Goal: Information Seeking & Learning: Find specific fact

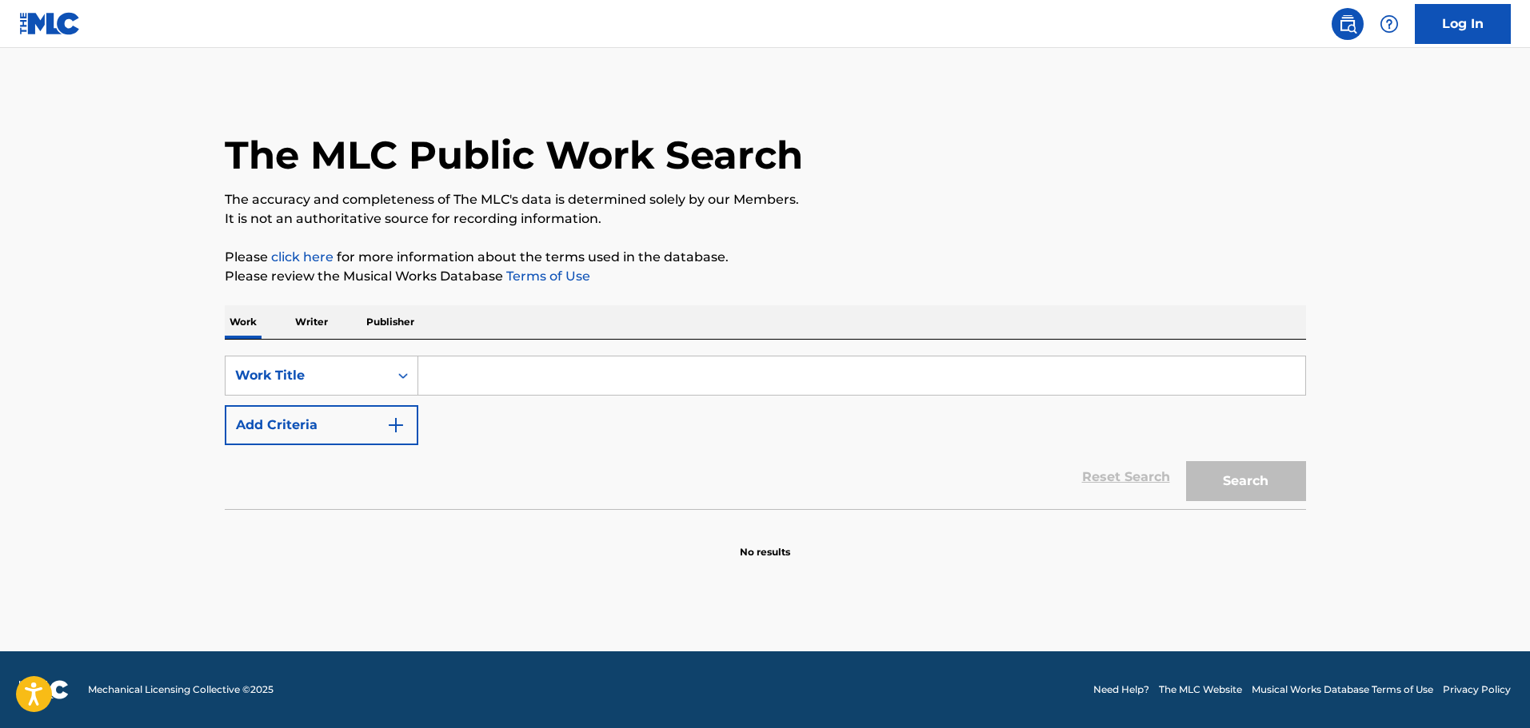
click at [532, 373] on input "Search Form" at bounding box center [861, 376] width 887 height 38
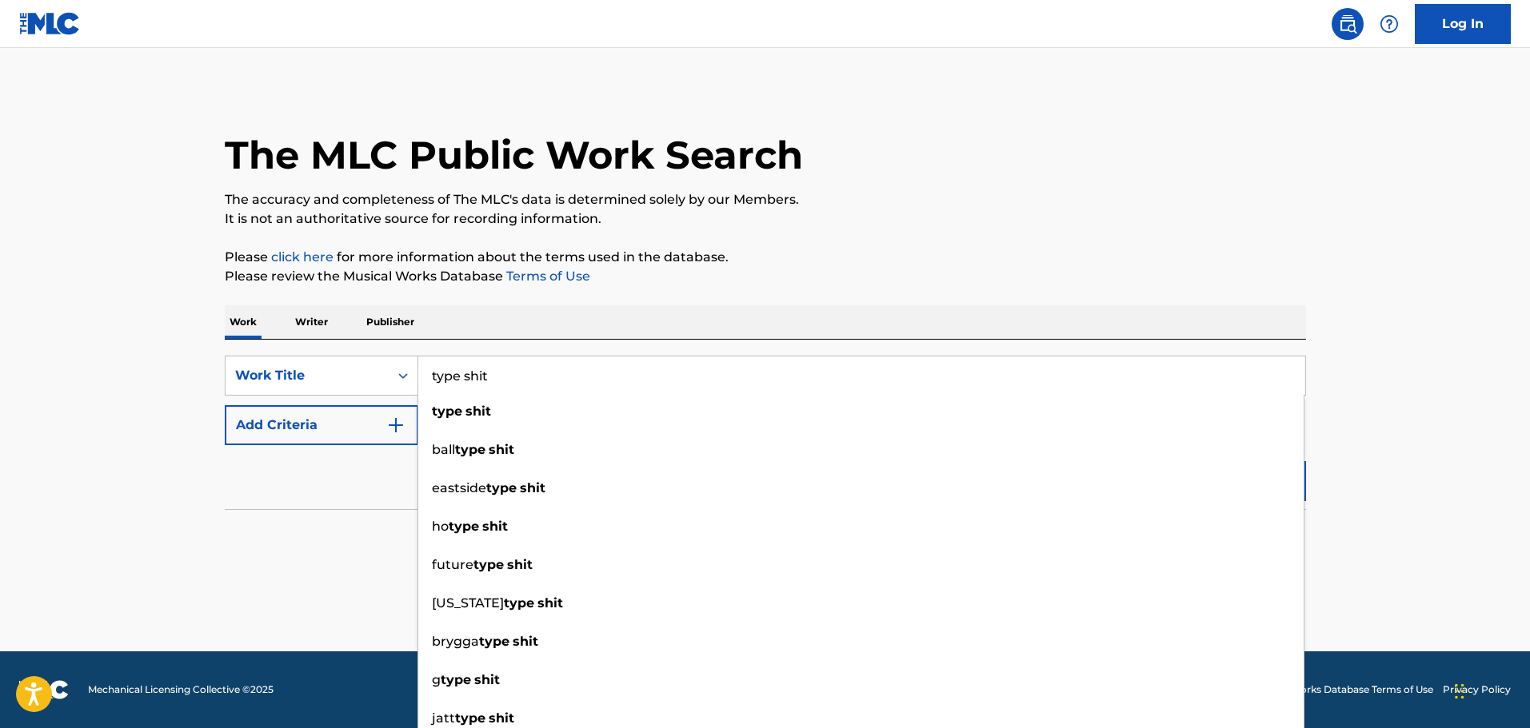
click at [480, 379] on input "type shit" at bounding box center [861, 376] width 887 height 38
type input "type shit"
click at [408, 418] on button "Add Criteria" at bounding box center [322, 425] width 194 height 40
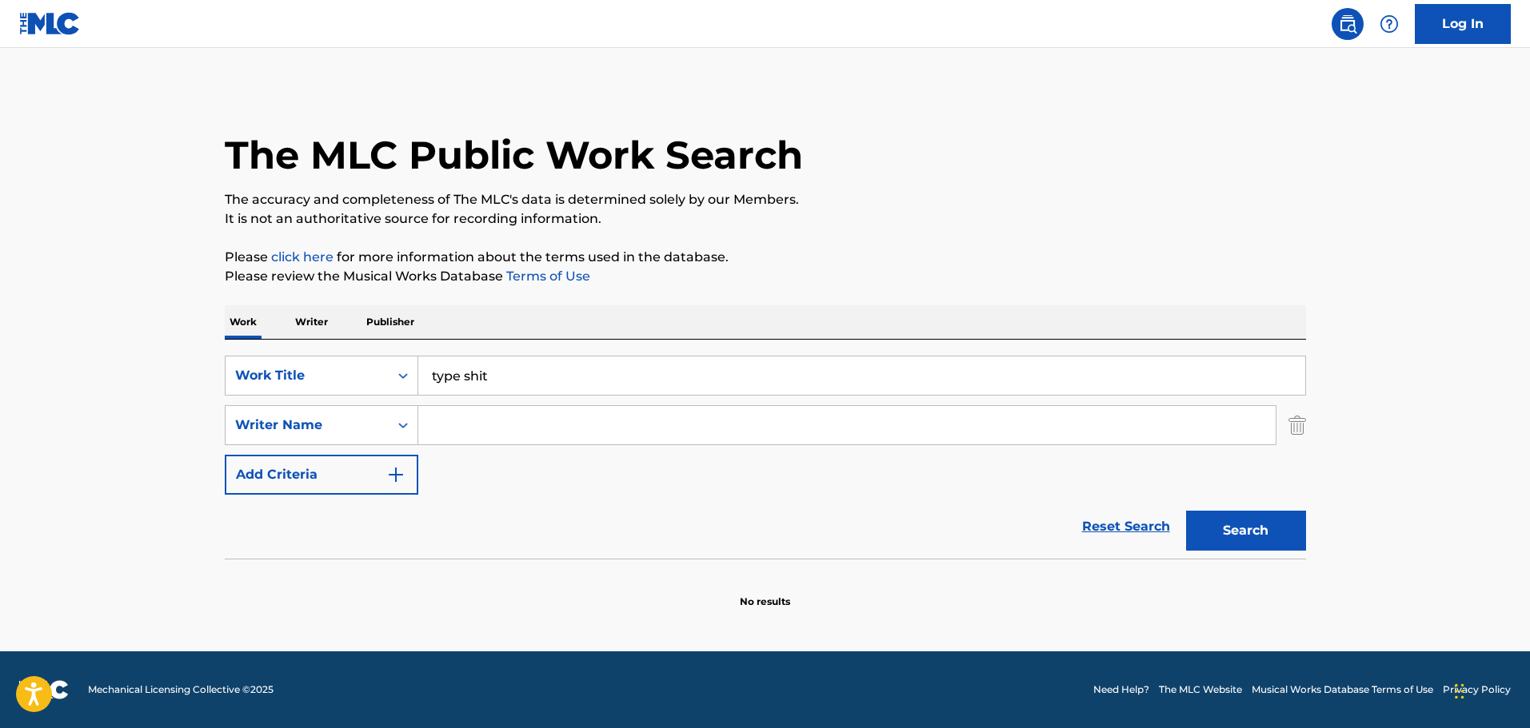
drag, startPoint x: 433, startPoint y: 417, endPoint x: 446, endPoint y: 411, distance: 15.0
click at [433, 417] on input "Search Form" at bounding box center [846, 425] width 857 height 38
type input "[PERSON_NAME]"
click at [1186, 511] on button "Search" at bounding box center [1246, 531] width 120 height 40
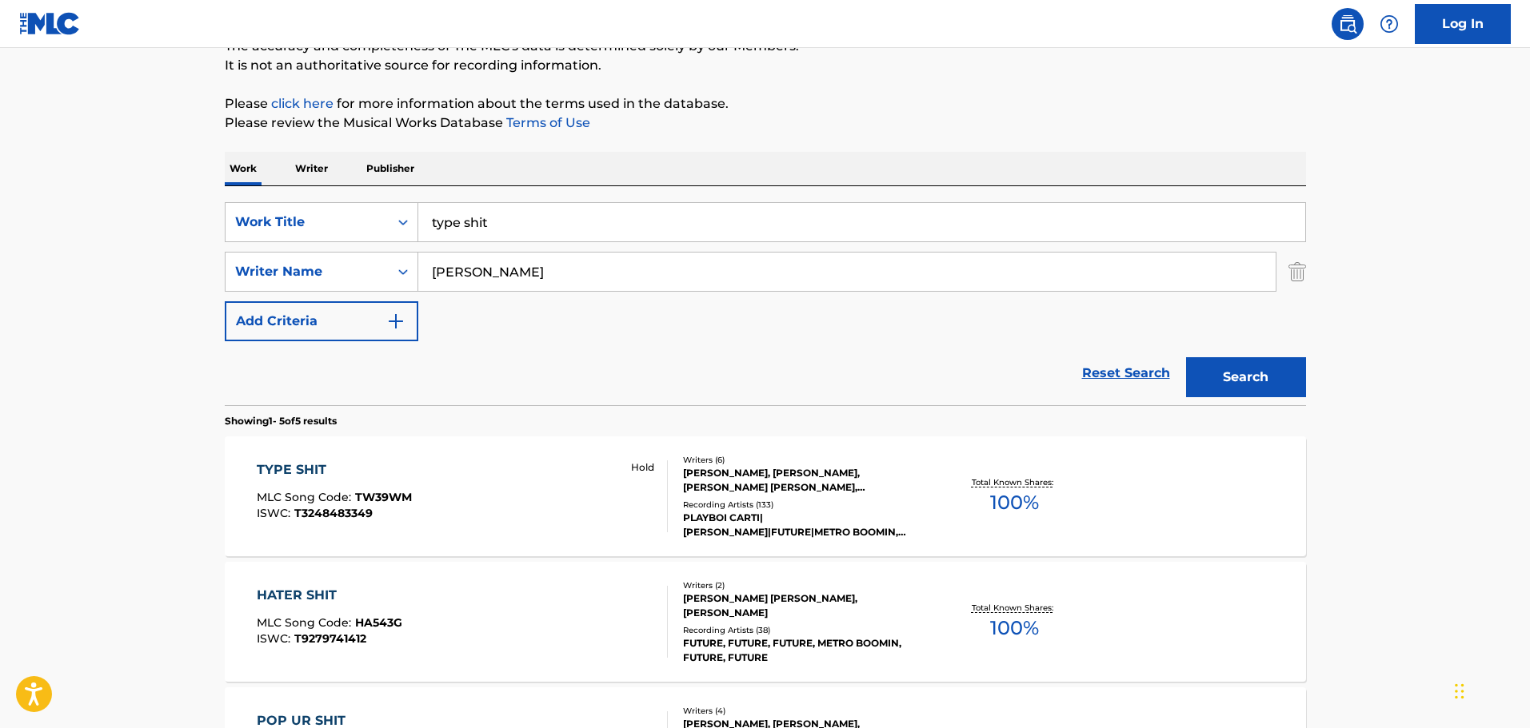
scroll to position [160, 0]
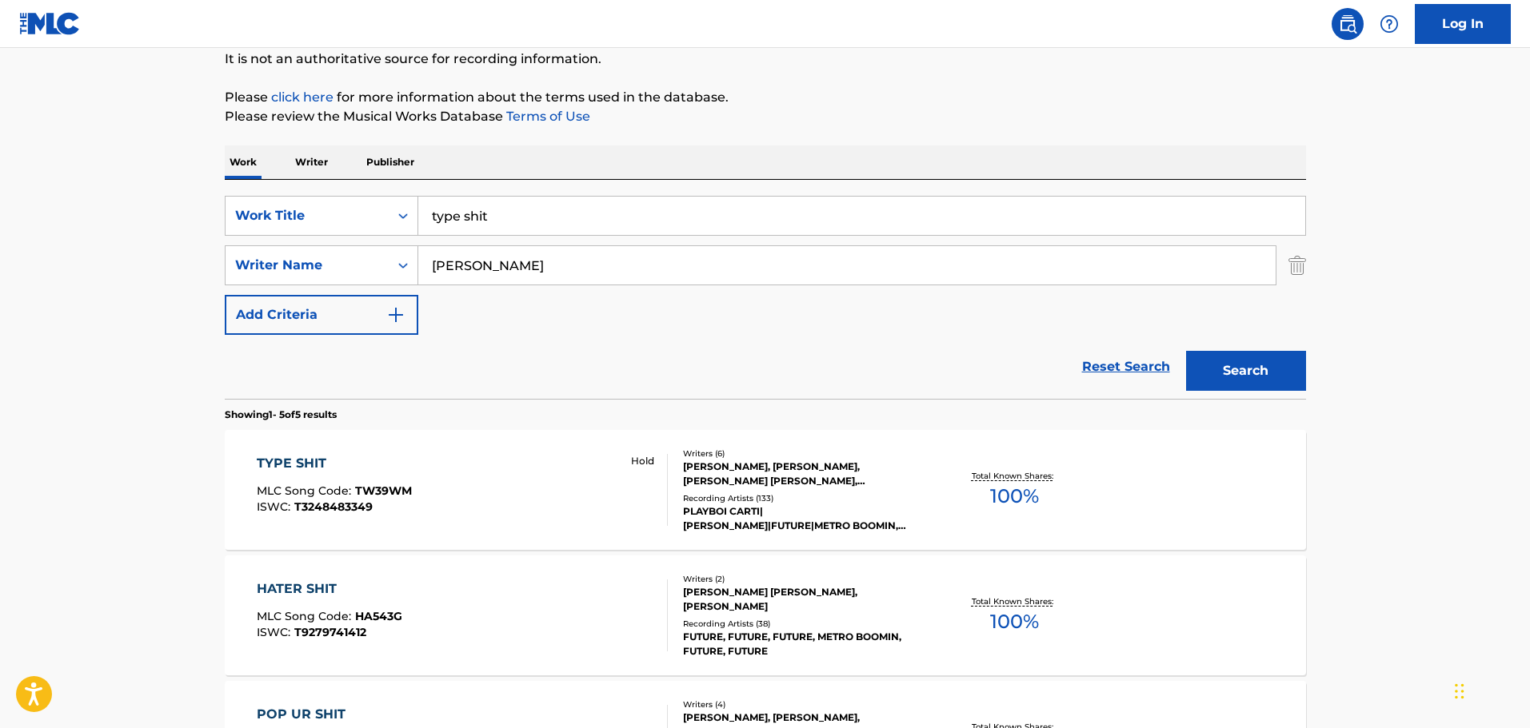
click at [783, 478] on div "[PERSON_NAME], [PERSON_NAME], [PERSON_NAME] [PERSON_NAME], [PERSON_NAME] [PERSO…" at bounding box center [803, 474] width 241 height 29
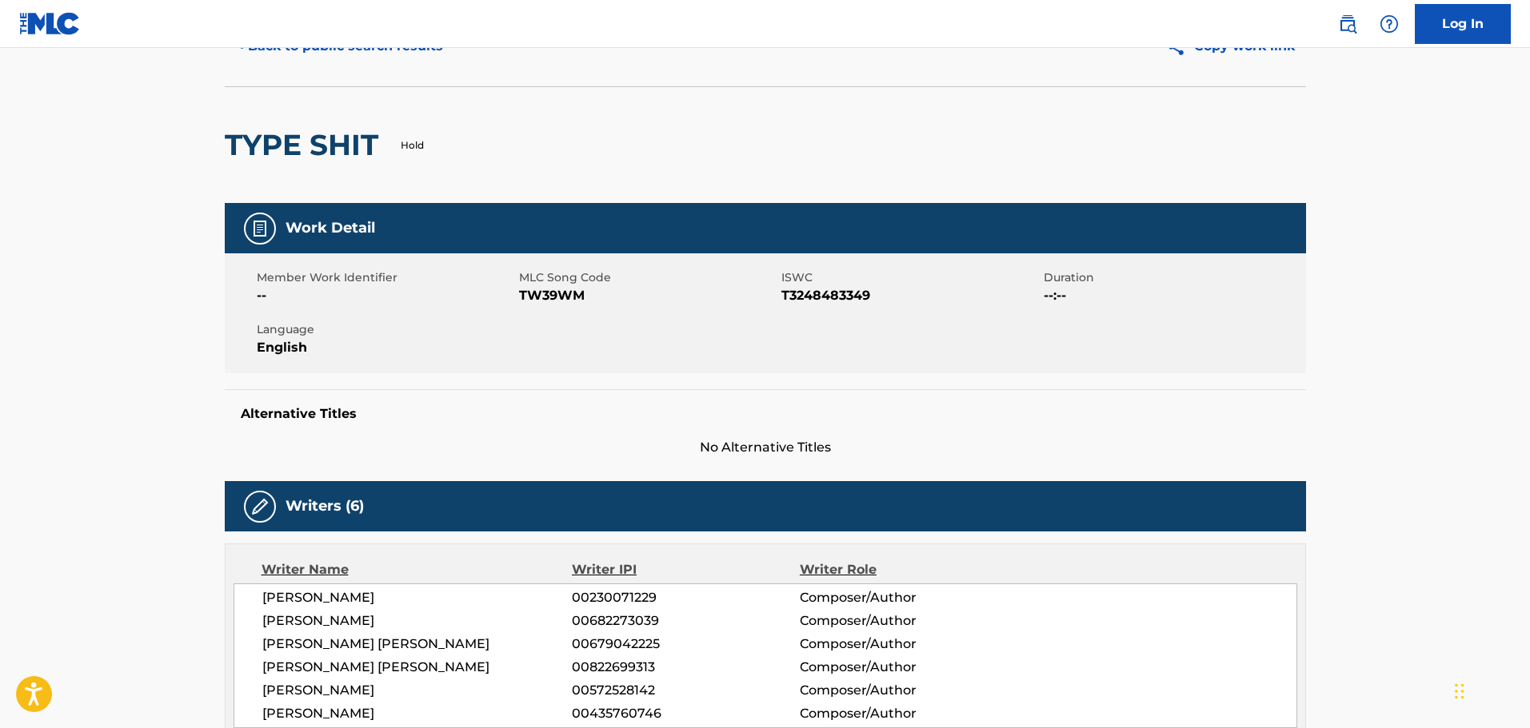
scroll to position [80, 0]
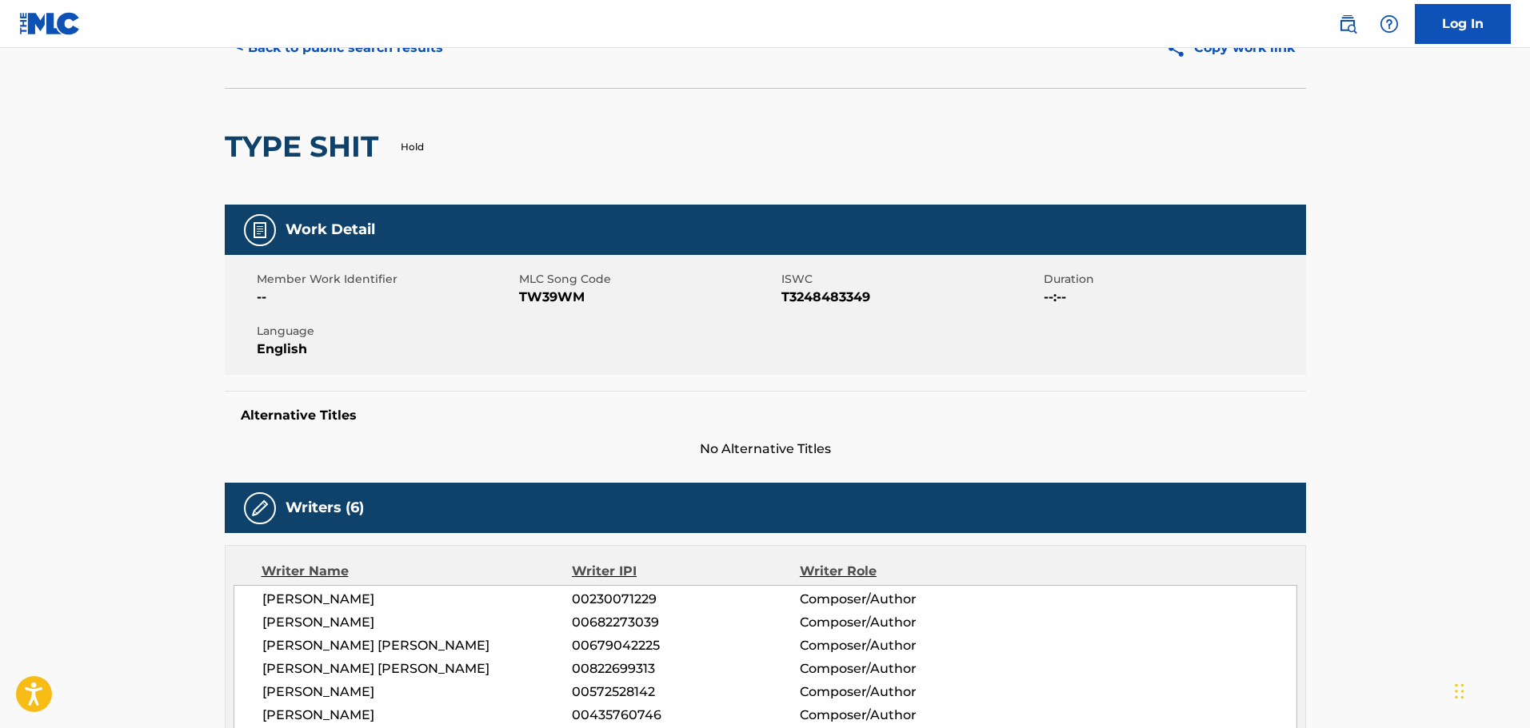
click at [811, 296] on span "T3248483349" at bounding box center [910, 297] width 258 height 19
copy span "T3248483349"
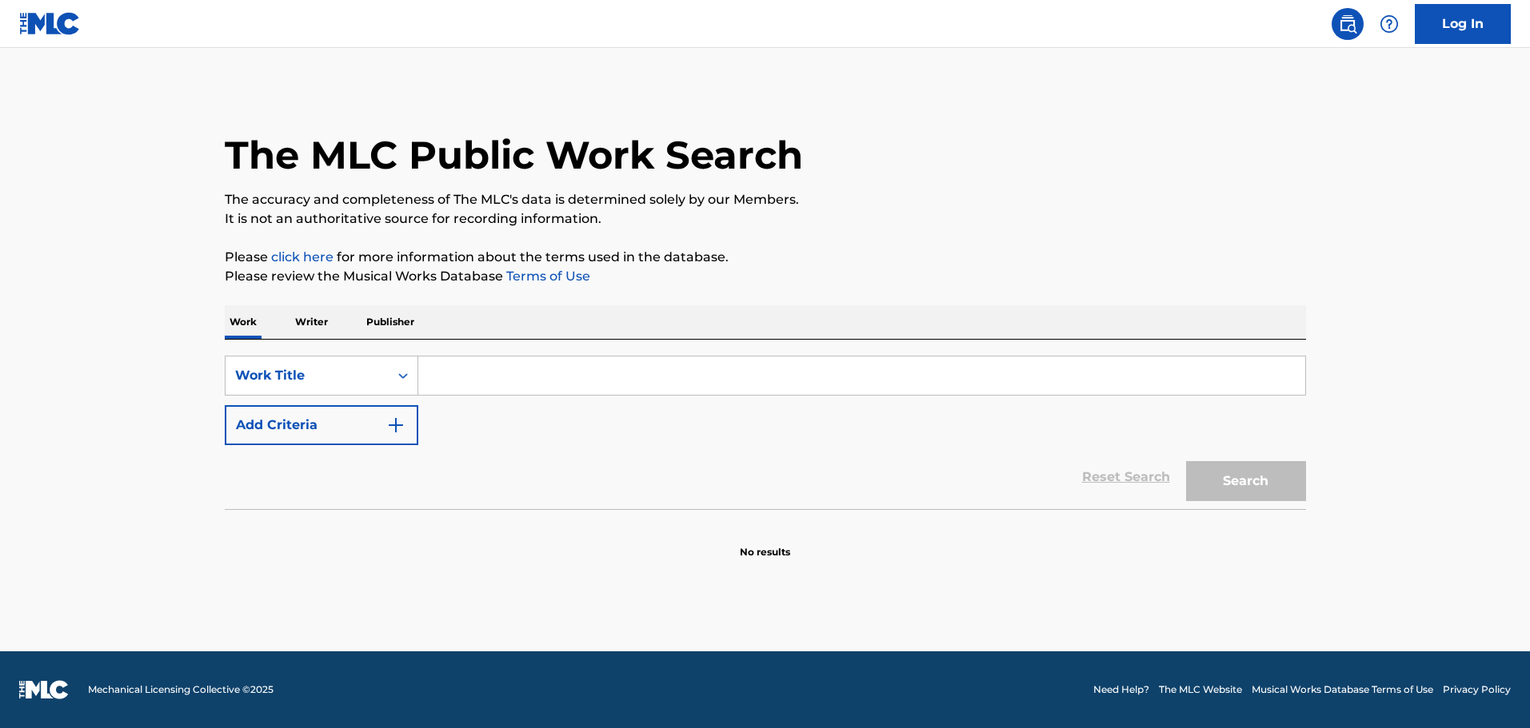
click at [542, 361] on input "Search Form" at bounding box center [861, 376] width 887 height 38
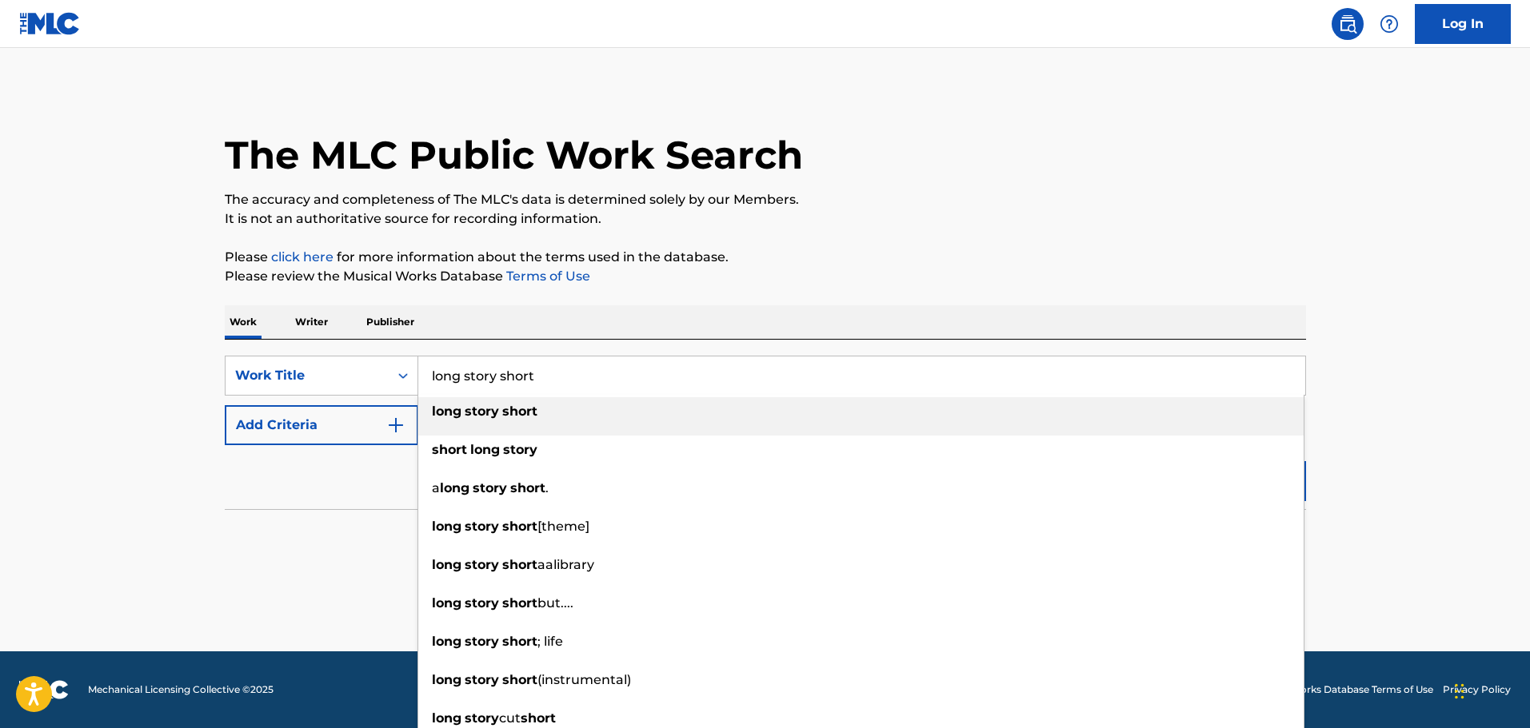
type input "long story short"
drag, startPoint x: 527, startPoint y: 409, endPoint x: 480, endPoint y: 399, distance: 48.3
click at [525, 409] on strong "short" at bounding box center [519, 411] width 35 height 15
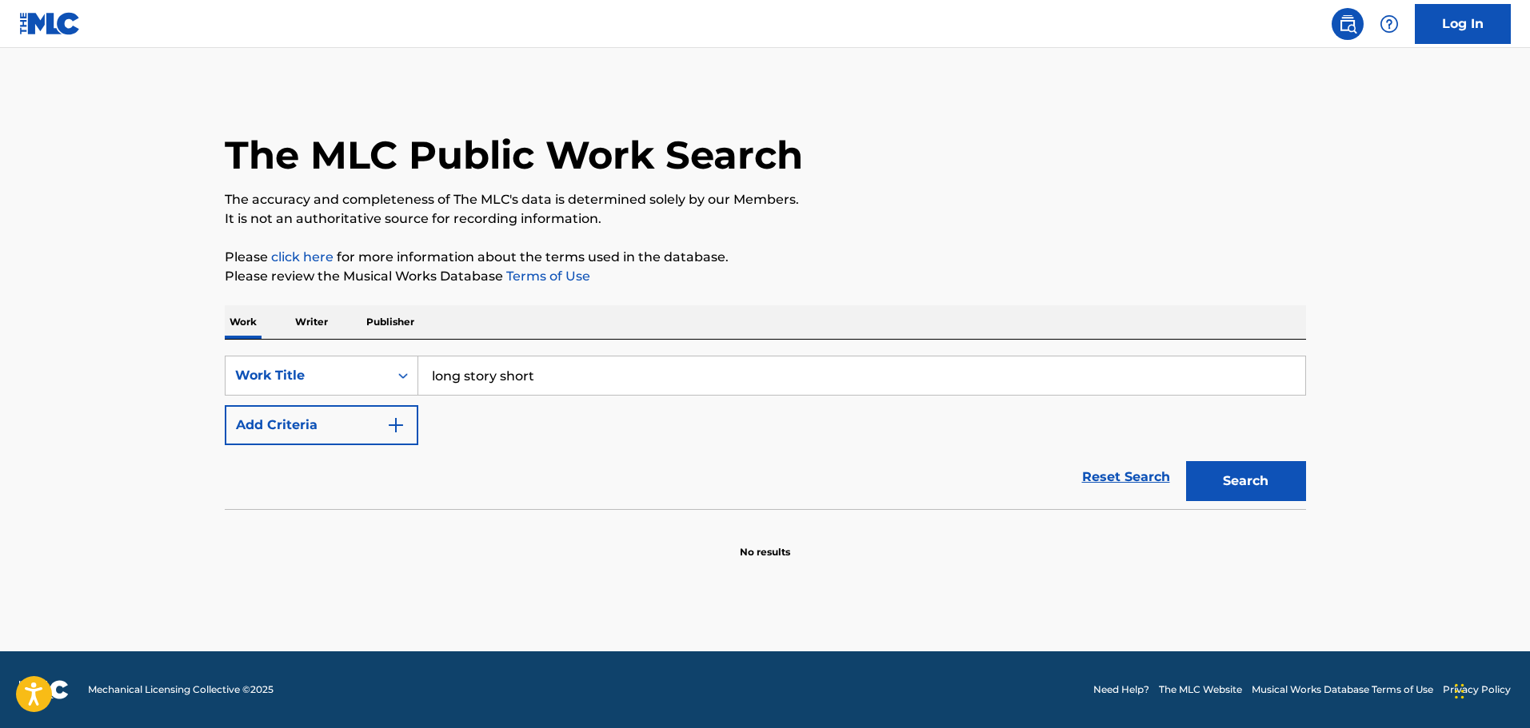
click at [405, 421] on button "Add Criteria" at bounding box center [322, 425] width 194 height 40
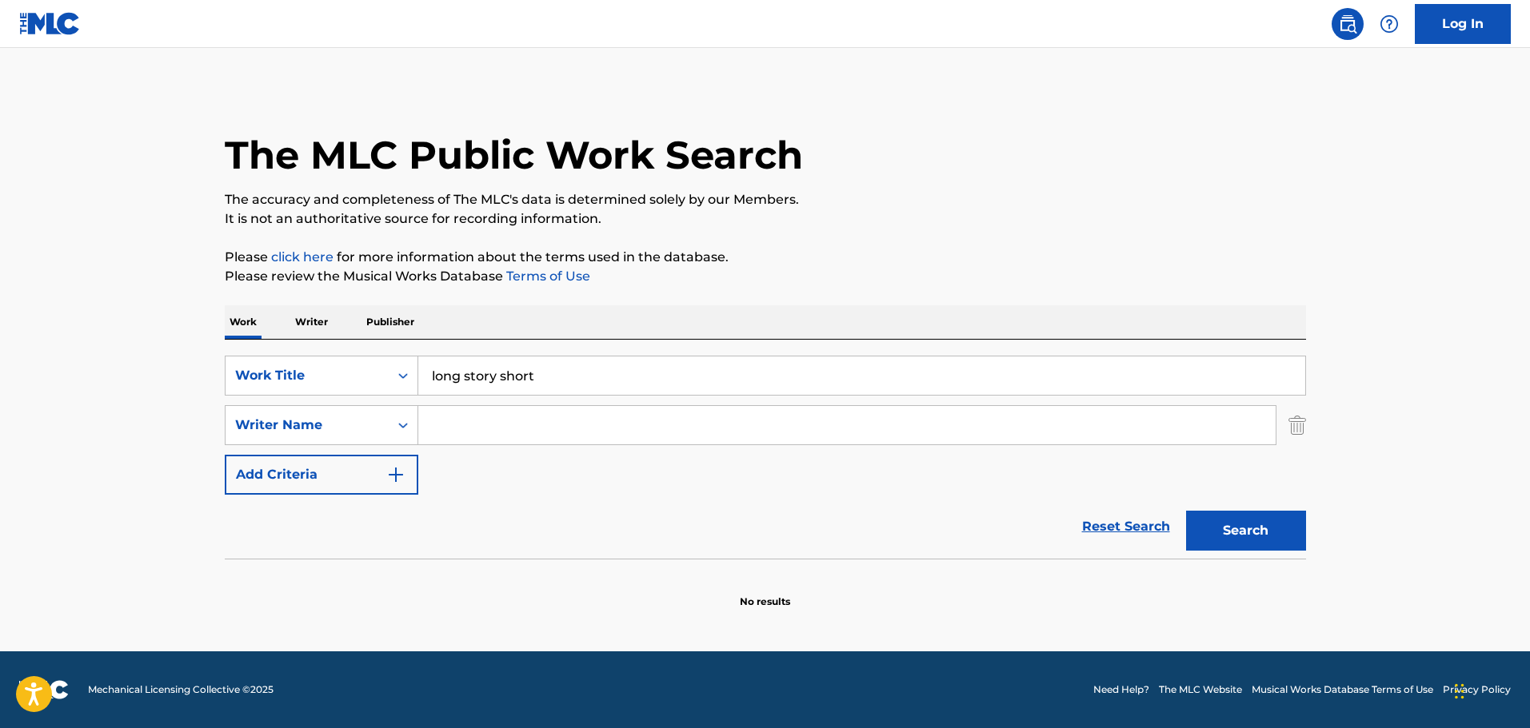
drag, startPoint x: 441, startPoint y: 417, endPoint x: 455, endPoint y: 411, distance: 14.7
click at [441, 417] on input "Search Form" at bounding box center [846, 425] width 857 height 38
type input "jordan houston"
click at [1186, 511] on button "Search" at bounding box center [1246, 531] width 120 height 40
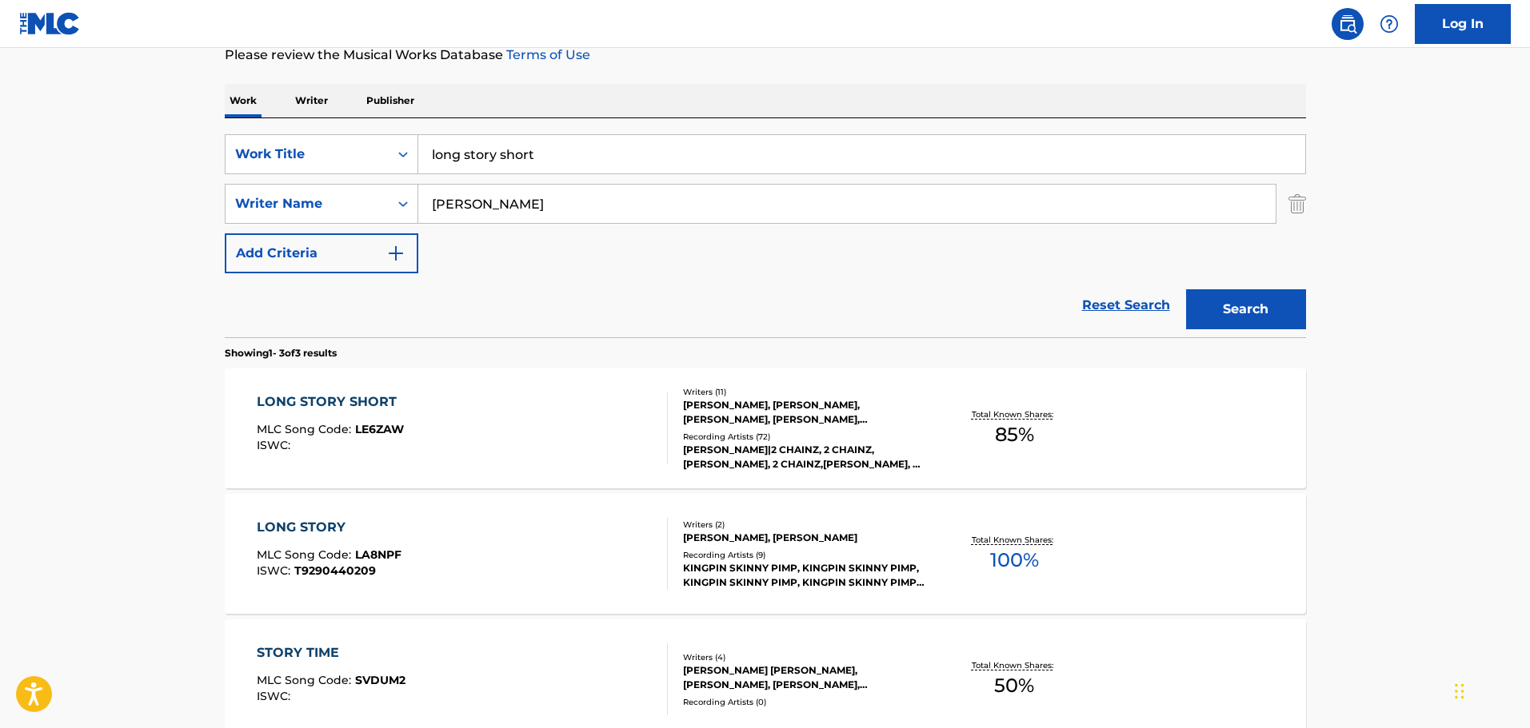
scroll to position [240, 0]
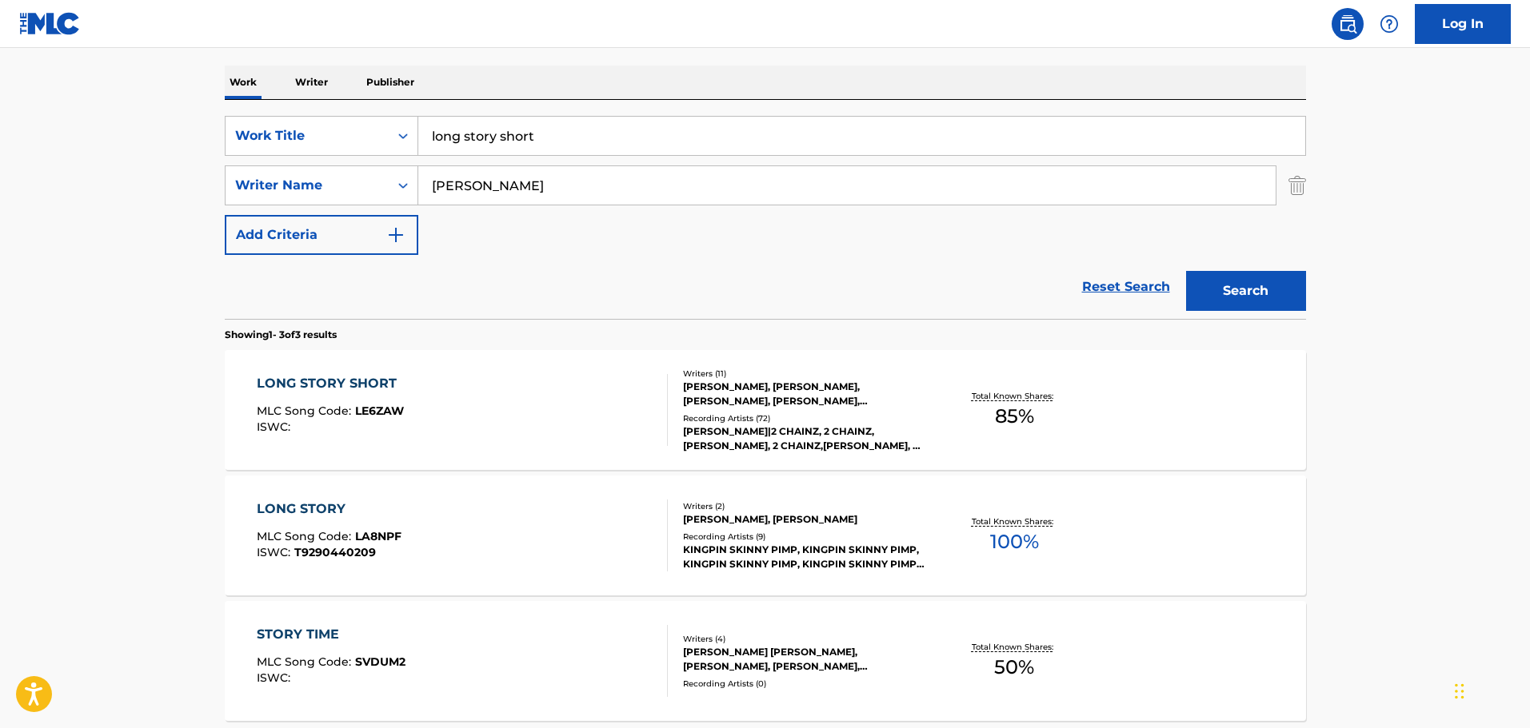
click at [766, 521] on div "PAUL D BEAUREGARD, JORDAN HOUSTON" at bounding box center [803, 520] width 241 height 14
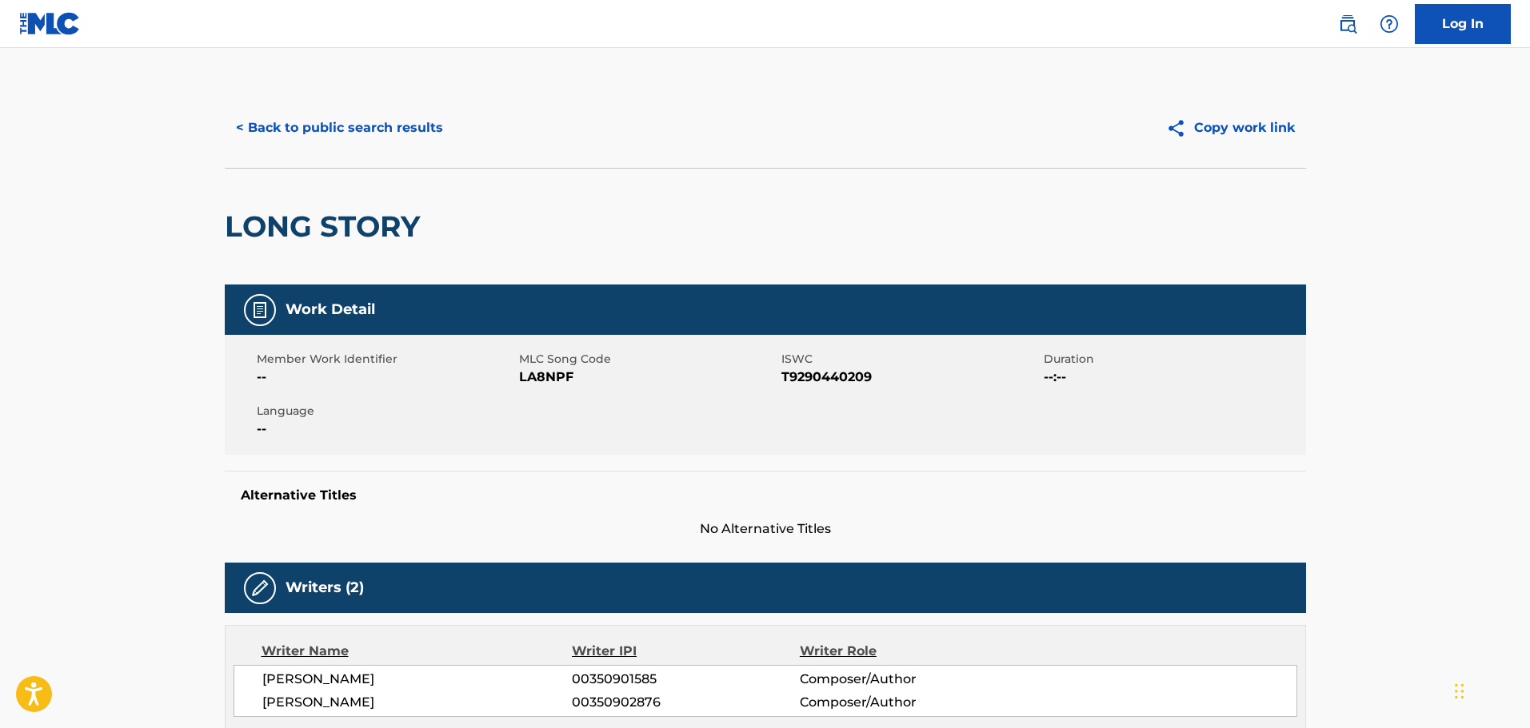
click at [310, 116] on button "< Back to public search results" at bounding box center [339, 128] width 229 height 40
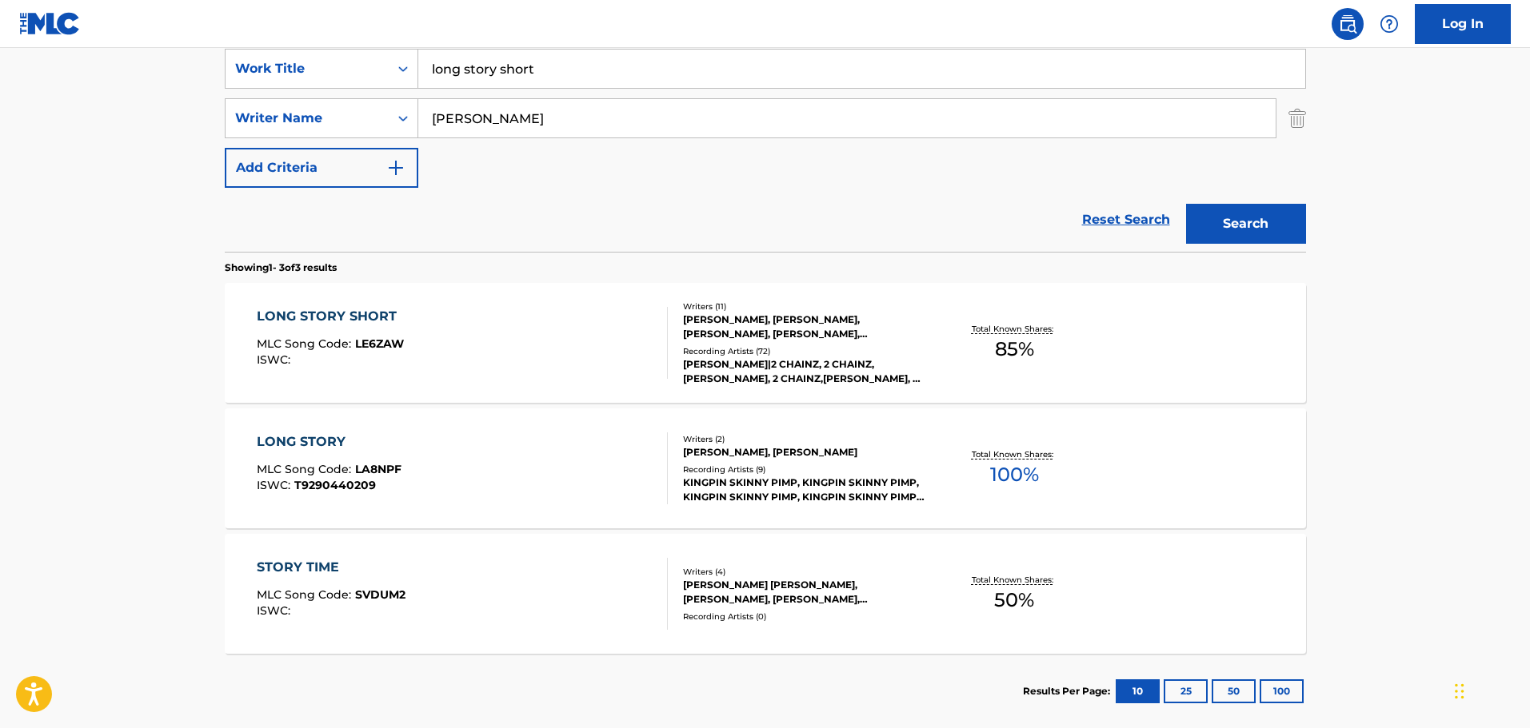
scroll to position [393, 0]
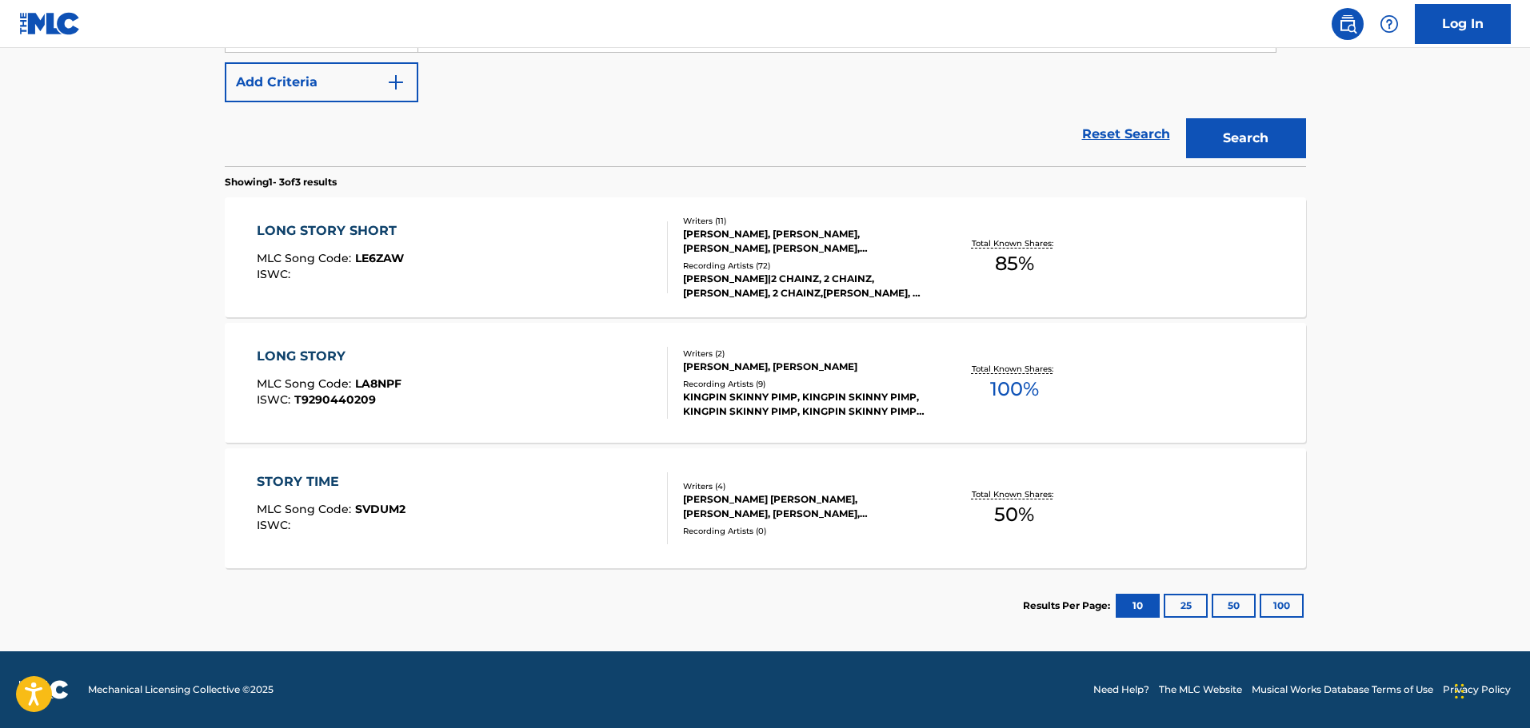
click at [716, 252] on div "MARVIN GAYE, ANNA GAYE, ELGIE STOVER, IRIS GORDY, BYRON O. THOMAS, JUSTIN LEWIS…" at bounding box center [803, 241] width 241 height 29
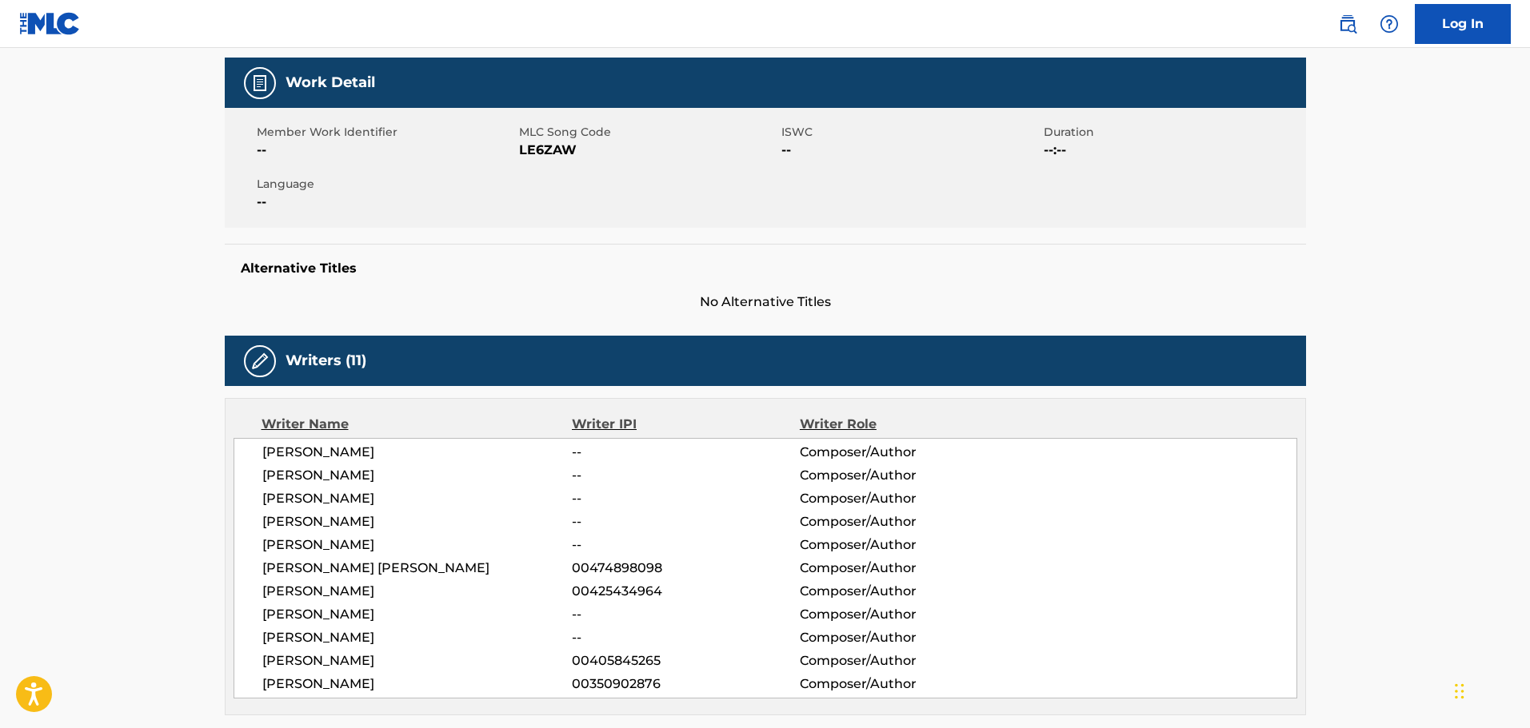
scroll to position [80, 0]
